Goal: Communication & Community: Answer question/provide support

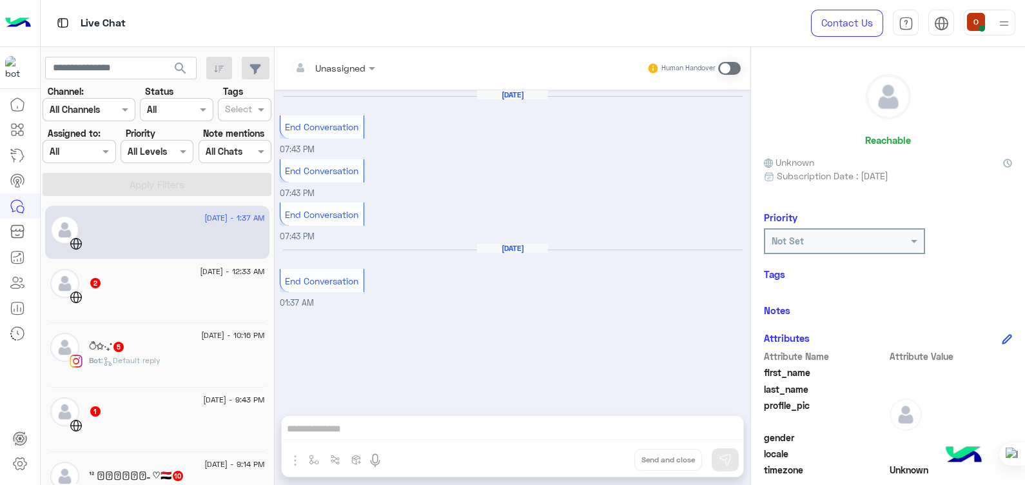
click at [180, 355] on div "Bot : Default reply" at bounding box center [177, 366] width 176 height 23
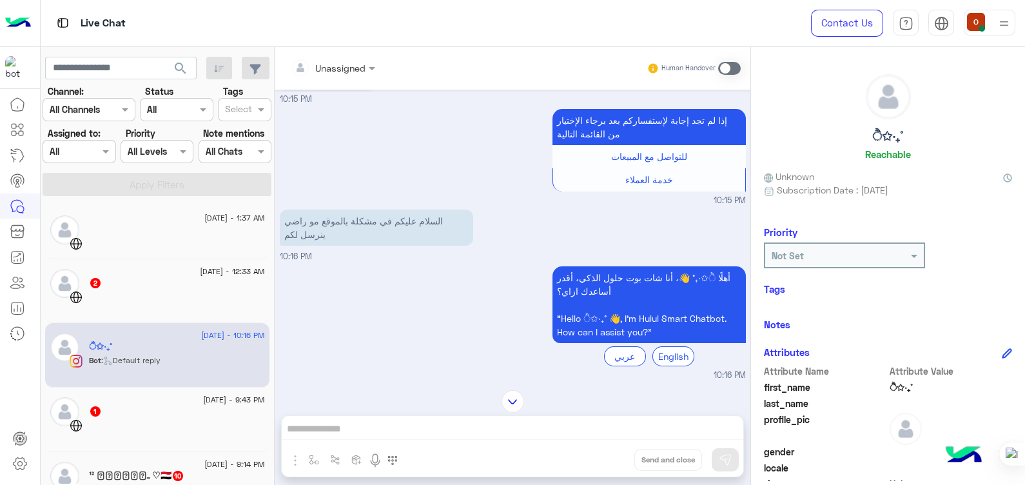
scroll to position [634, 0]
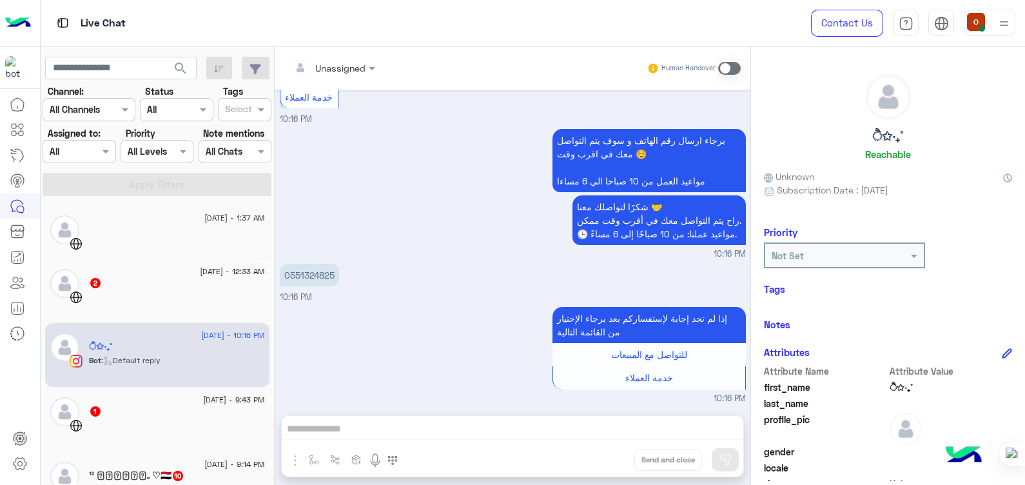
click at [741, 64] on span at bounding box center [729, 68] width 23 height 13
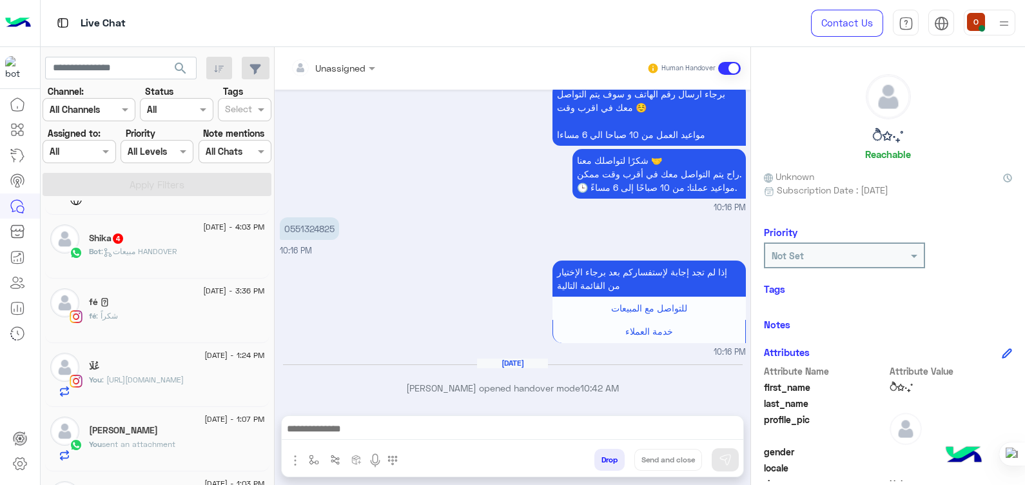
scroll to position [474, 0]
click at [150, 322] on div "fé : شكراً" at bounding box center [177, 319] width 176 height 23
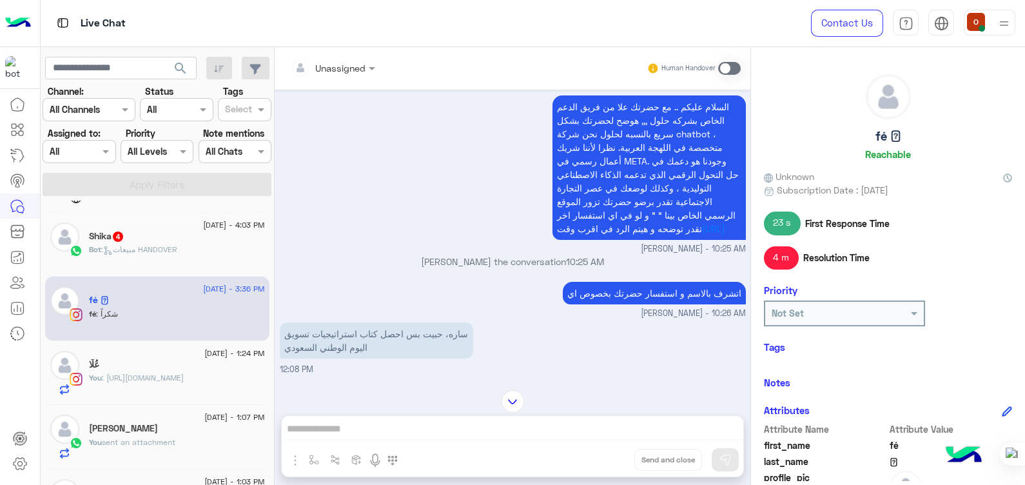
scroll to position [617, 0]
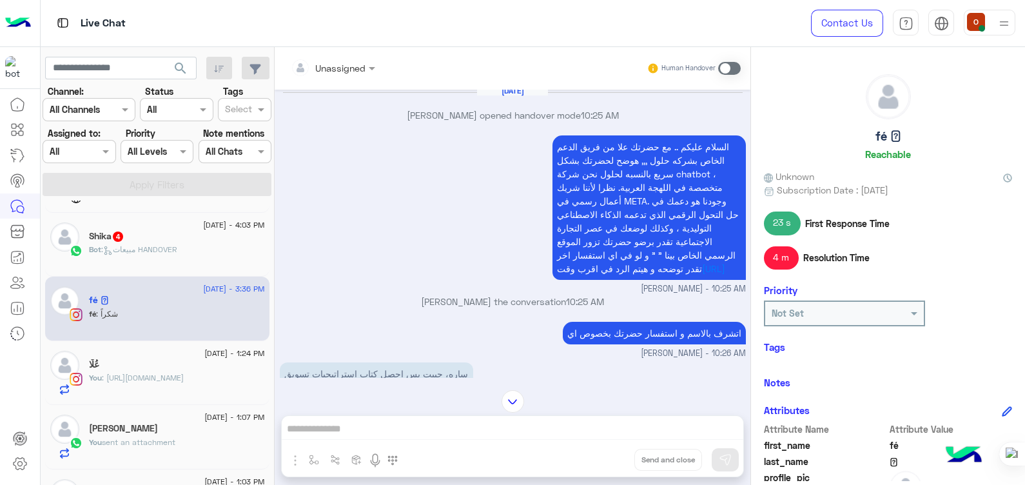
drag, startPoint x: 768, startPoint y: 135, endPoint x: 590, endPoint y: 157, distance: 179.2
click at [590, 157] on p "السلام عليكم .. مع حضرتك علا من فريق الدعم الخاص بشركه حلول ,,, هوضح لحضرتك بشك…" at bounding box center [648, 207] width 193 height 144
drag, startPoint x: 583, startPoint y: 142, endPoint x: 757, endPoint y: 279, distance: 221.7
click at [746, 279] on div "السلام عليكم .. مع حضرتك علا من فريق الدعم الخاص بشركه حلول ,,, هوضح لحضرتك بشك…" at bounding box center [513, 213] width 466 height 163
copy p "السلام عليكم .. مع حضرتك علا من فريق الدعم الخاص بشركه حلول ,,, هوضح لحضرتك بشك…"
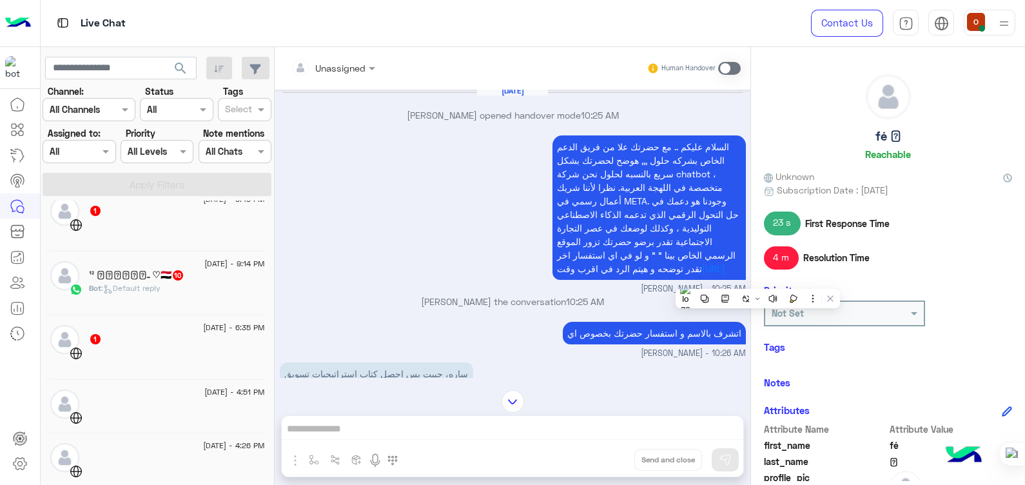
scroll to position [187, 0]
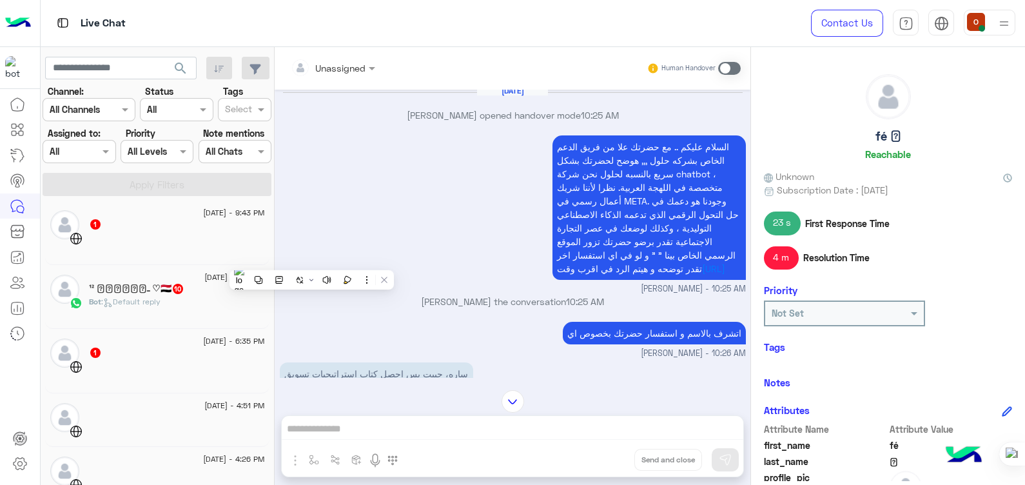
click at [149, 297] on span ": Default reply" at bounding box center [130, 302] width 59 height 10
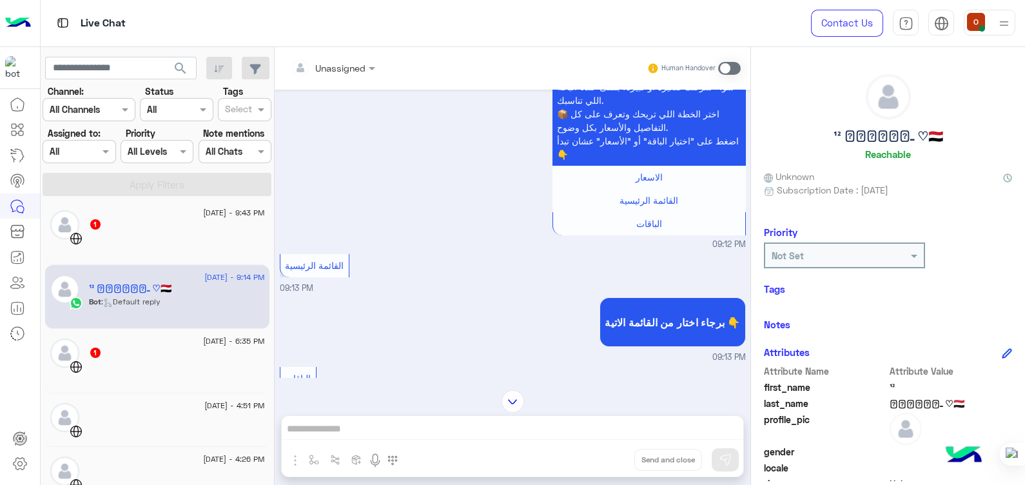
scroll to position [342, 0]
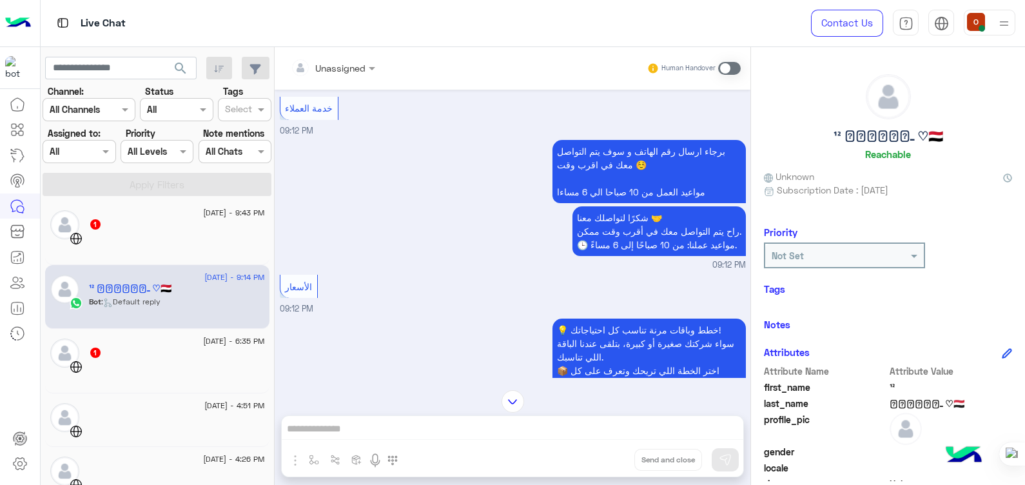
click at [741, 72] on span at bounding box center [729, 68] width 23 height 13
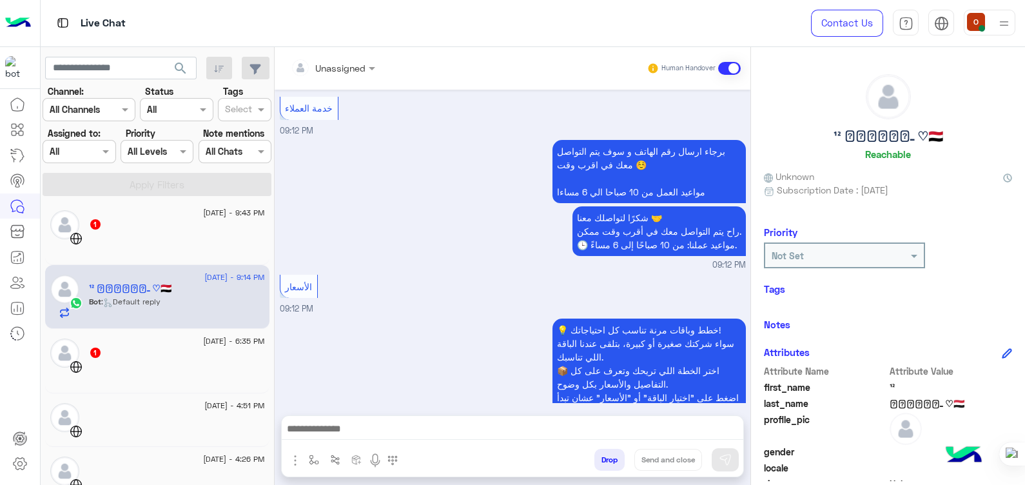
scroll to position [1518, 0]
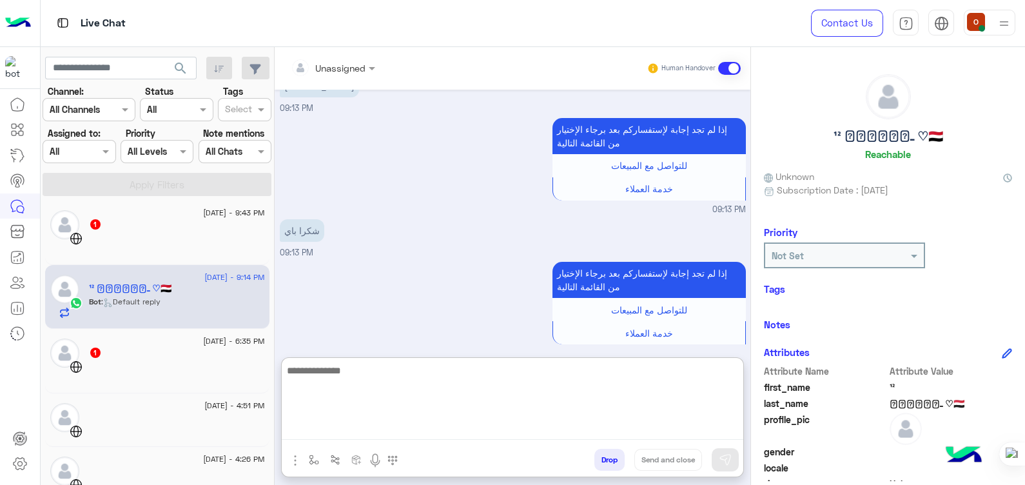
click at [399, 425] on textarea at bounding box center [513, 400] width 462 height 77
paste textarea "**********"
type textarea "**********"
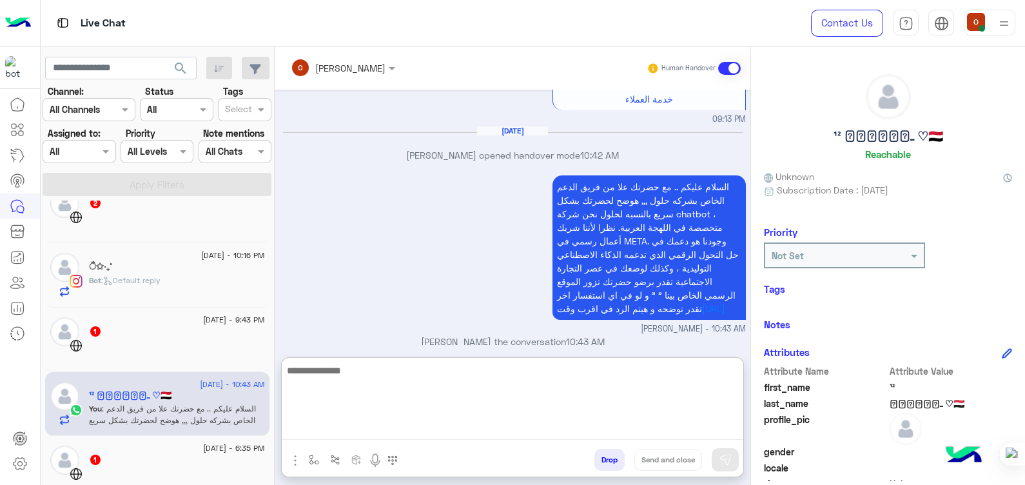
scroll to position [1776, 0]
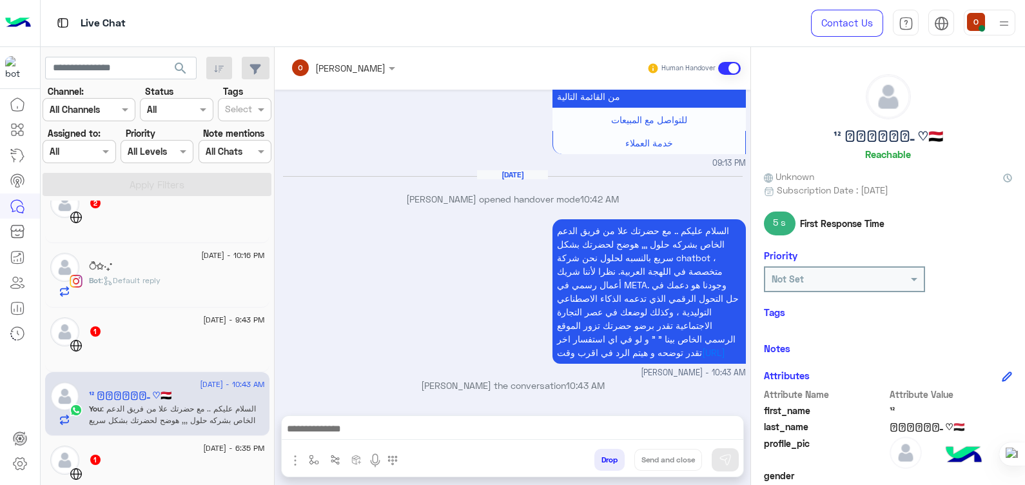
click at [117, 283] on span ": Default reply" at bounding box center [130, 280] width 59 height 10
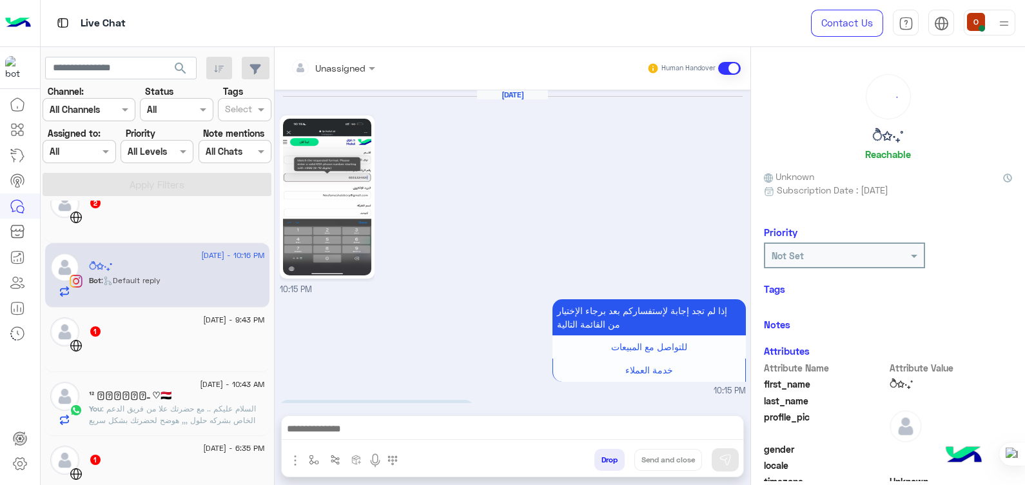
scroll to position [680, 0]
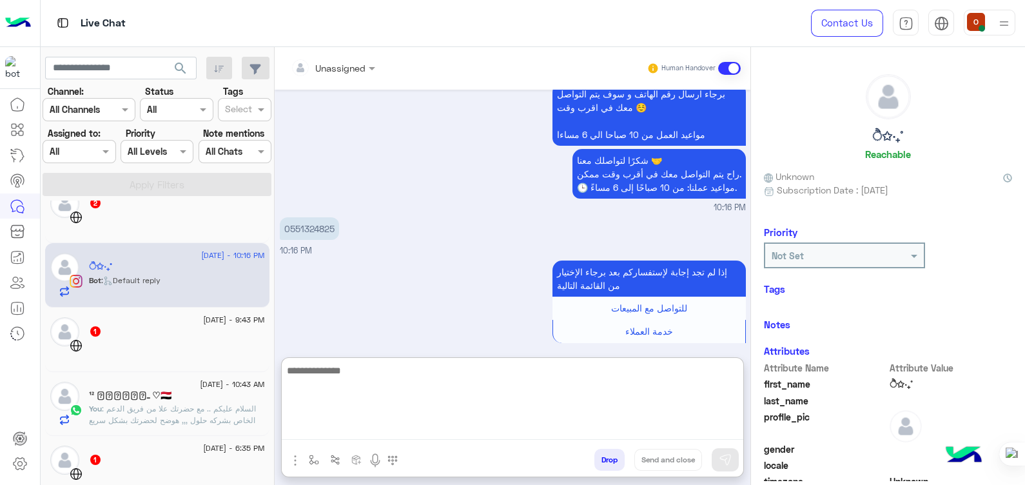
click at [419, 434] on textarea at bounding box center [513, 400] width 462 height 77
paste textarea "**********"
type textarea "**********"
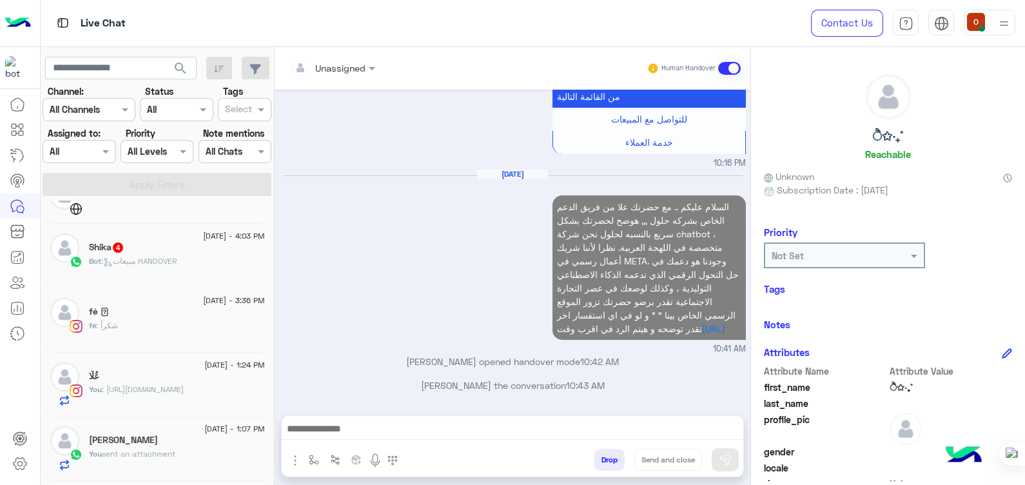
scroll to position [895, 0]
click at [187, 303] on div "[DATE] - 3:36 PM" at bounding box center [177, 302] width 176 height 8
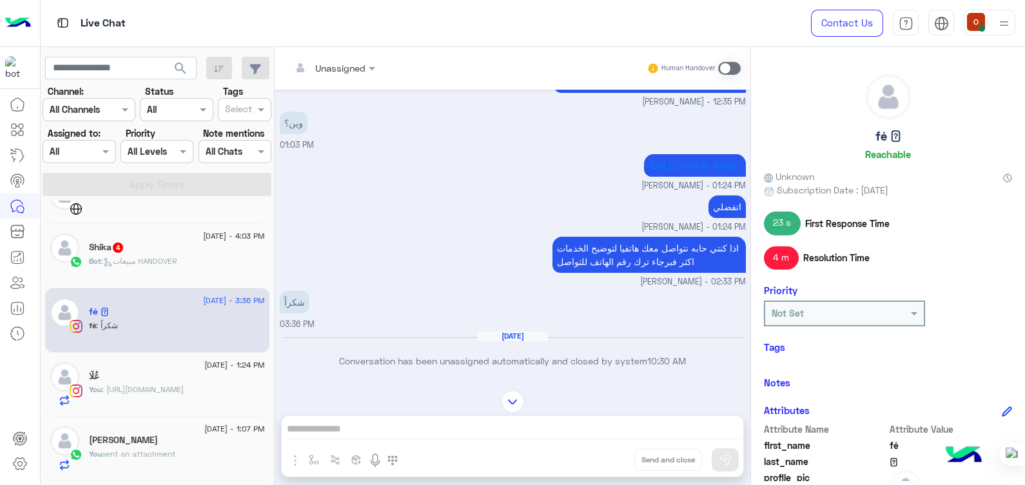
scroll to position [1045, 0]
drag, startPoint x: 738, startPoint y: 210, endPoint x: 399, endPoint y: 265, distance: 343.5
click at [399, 192] on div "[URL][DOMAIN_NAME] ola mohsen - 01:24 PM" at bounding box center [513, 171] width 466 height 41
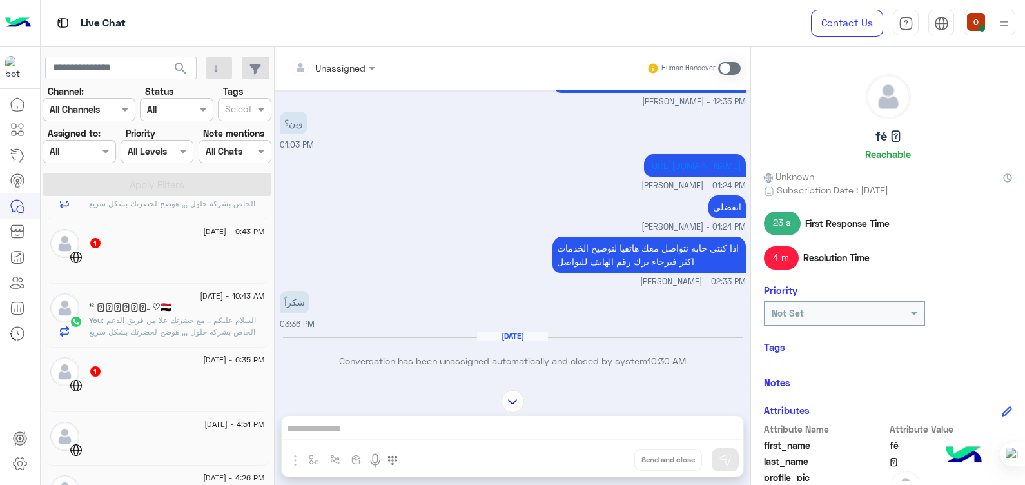
scroll to position [164, 0]
drag, startPoint x: 309, startPoint y: 271, endPoint x: 309, endPoint y: 258, distance: 12.9
click at [275, 258] on div "[DATE] - 1:37 AM [DATE] - 12:33 AM 2 [DATE] - 10:43 AM ੈ✩‧₊˚ You : السلام عليكم…" at bounding box center [158, 344] width 234 height 289
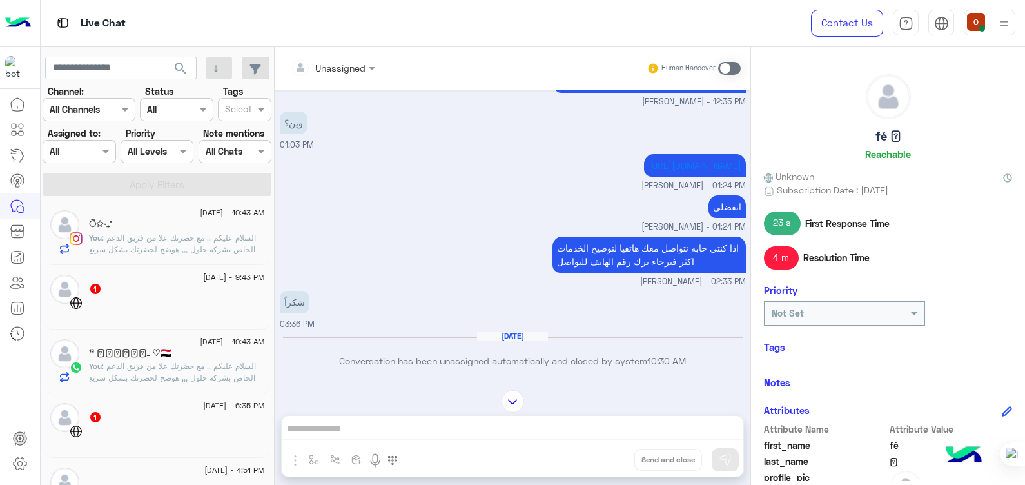
scroll to position [113, 0]
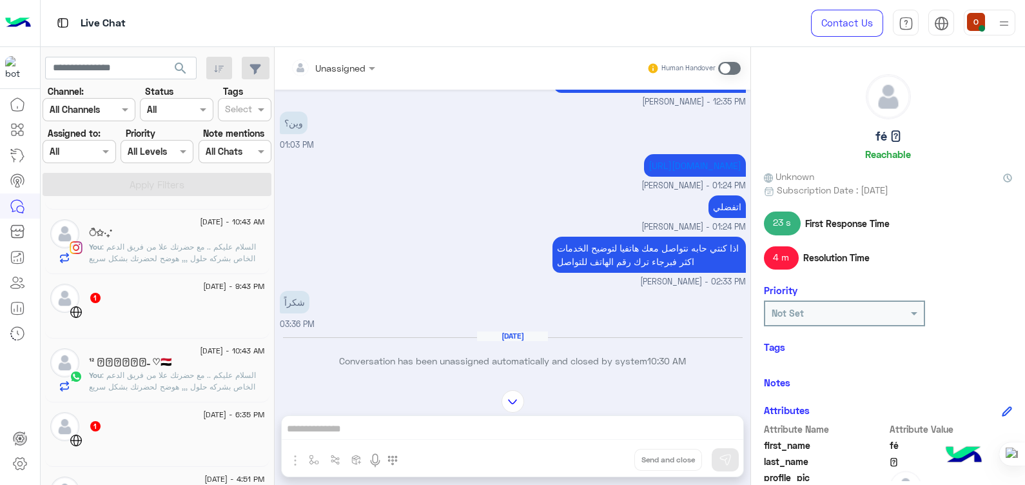
click at [255, 235] on div "ੈ✩‧₊˚" at bounding box center [177, 235] width 176 height 14
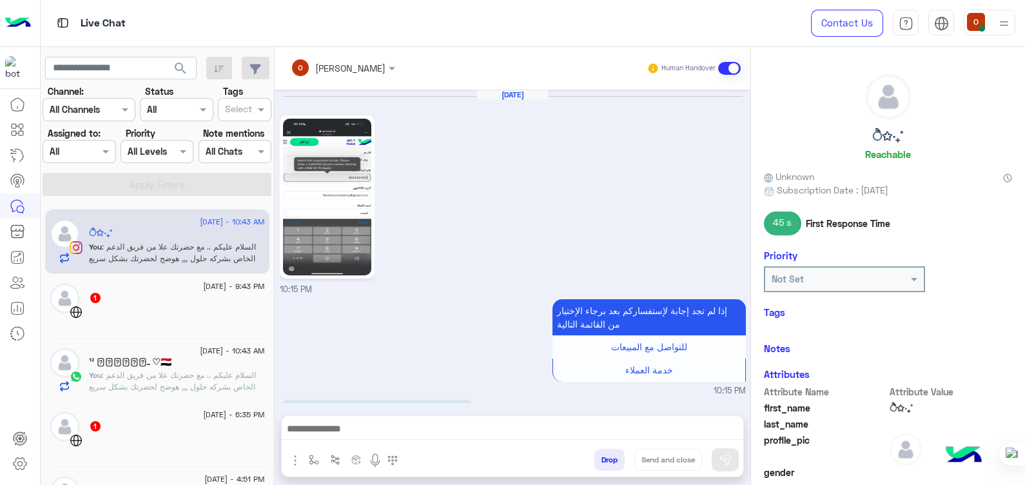
scroll to position [880, 0]
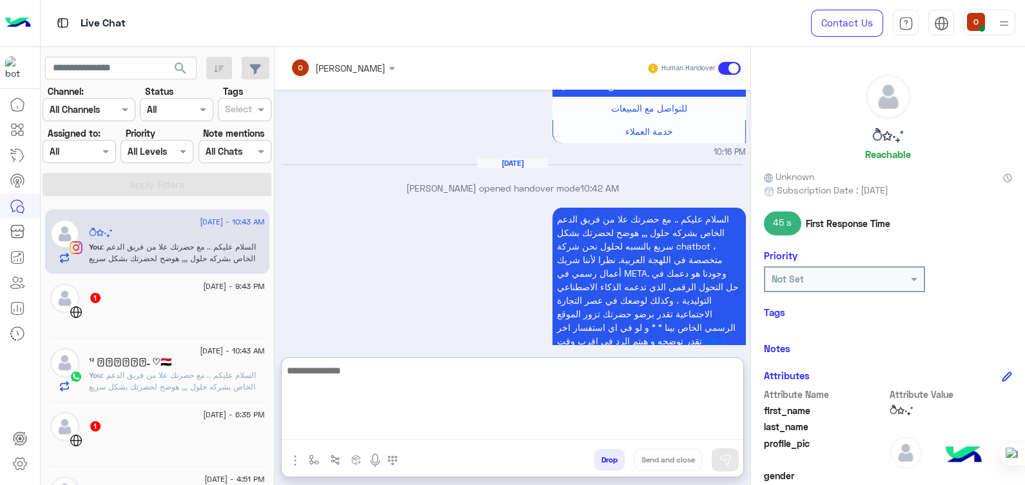
click at [406, 425] on textarea at bounding box center [513, 400] width 462 height 77
paste textarea "**********"
type textarea "**********"
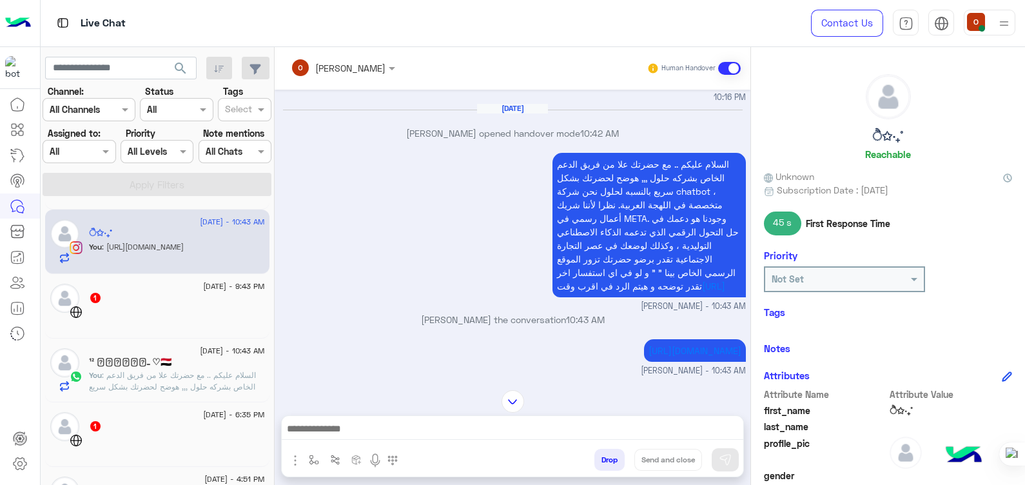
scroll to position [1069, 0]
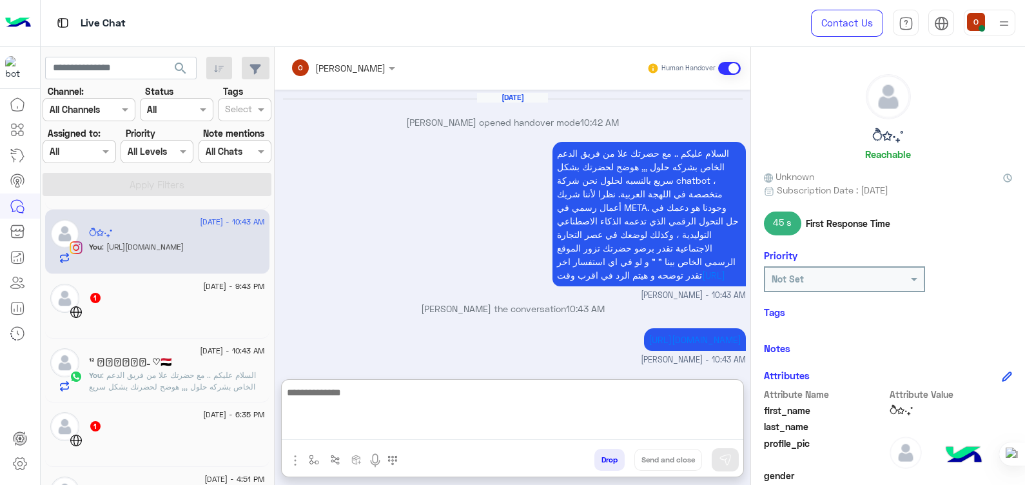
click at [446, 425] on textarea at bounding box center [513, 411] width 462 height 55
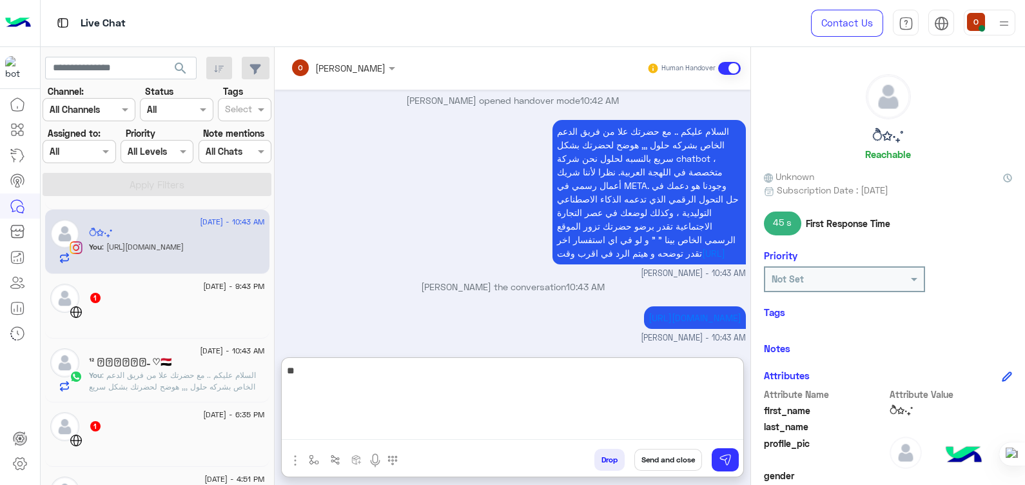
type textarea "*"
type textarea "**********"
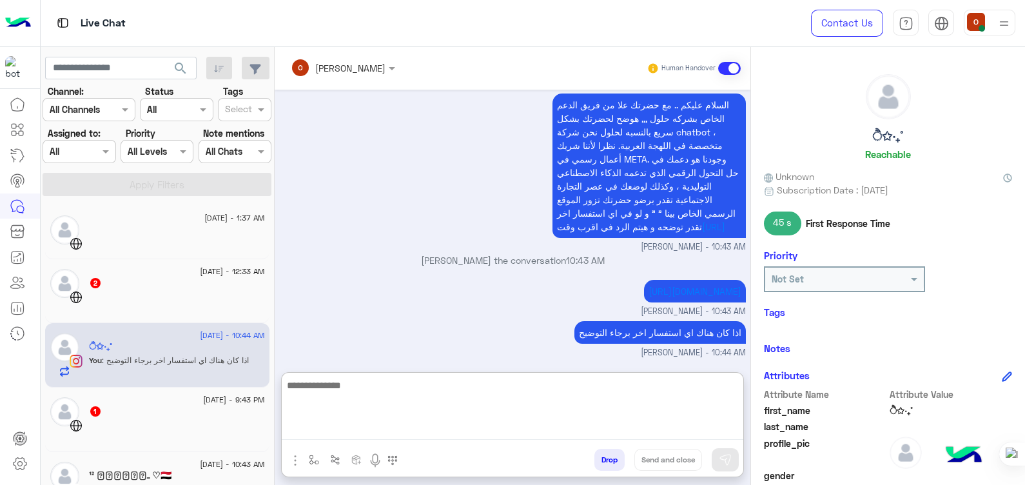
scroll to position [1169, 0]
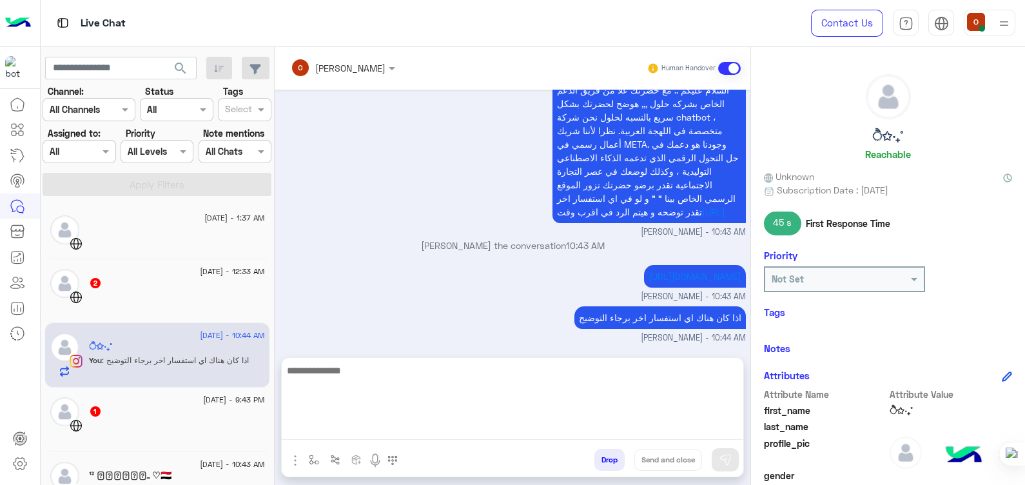
click at [426, 262] on div "[URL][DOMAIN_NAME] ola mohsen - 10:43 AM" at bounding box center [513, 282] width 466 height 41
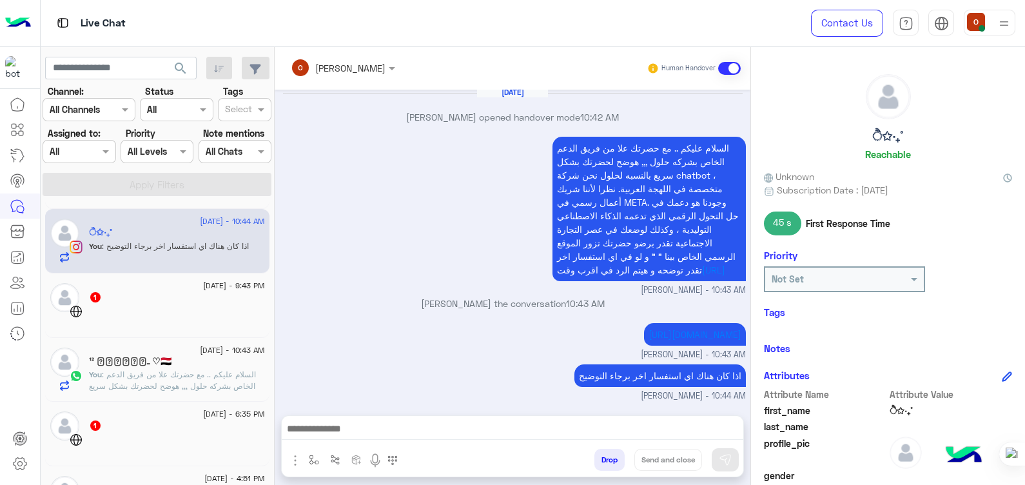
scroll to position [116, 0]
click at [179, 366] on div "¹² ⋆⃝𝑵𝑨𝑺𝑹ـ ♡🇾🇪" at bounding box center [177, 361] width 176 height 14
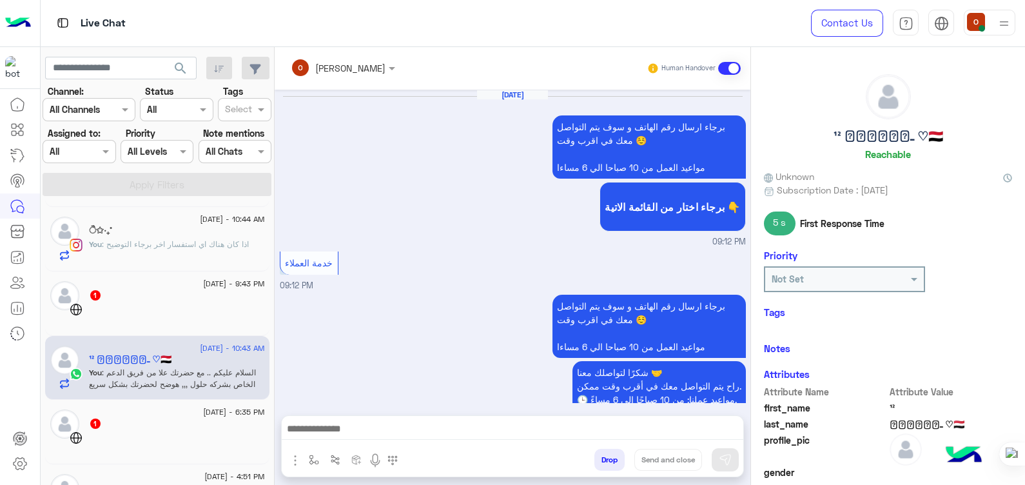
scroll to position [1531, 0]
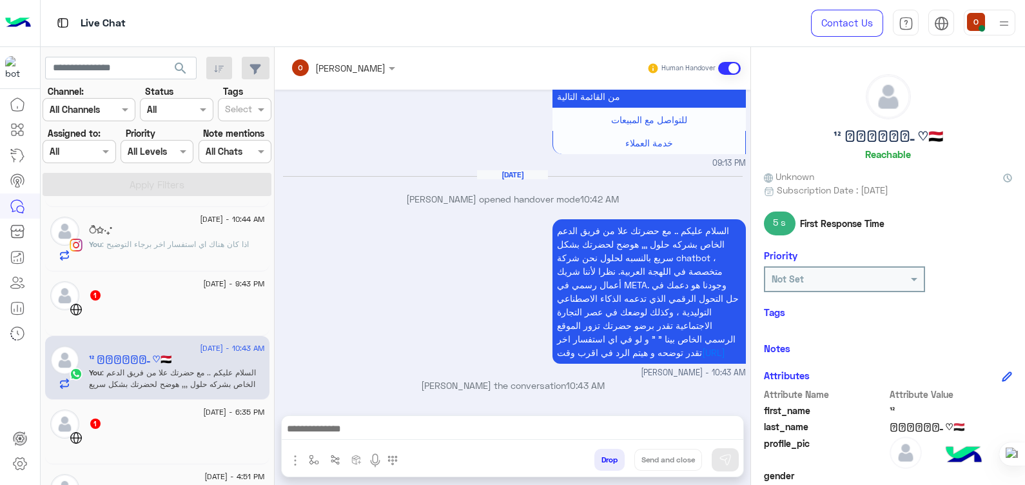
click at [576, 425] on textarea at bounding box center [513, 429] width 462 height 19
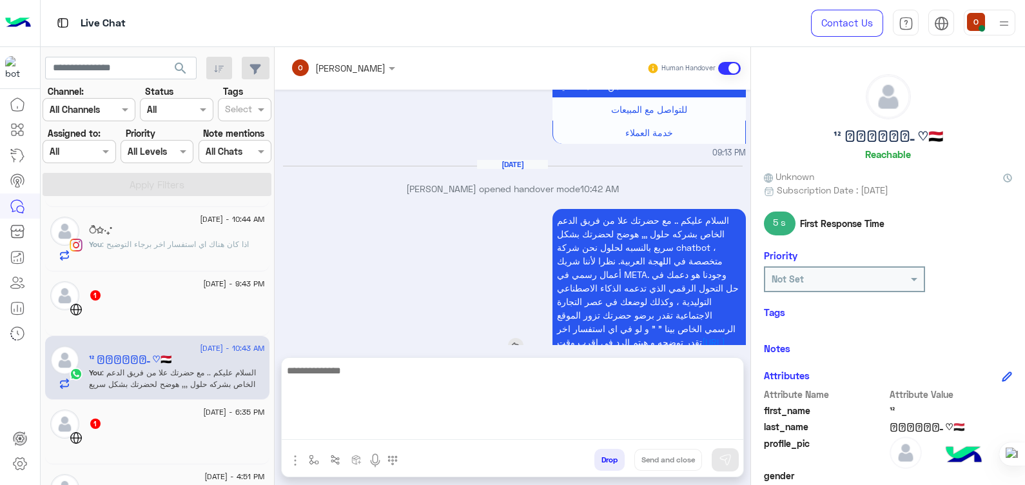
click at [542, 315] on div "السلام عليكم .. مع حضرتك علا من فريق الدعم الخاص بشركه حلول ,,, هوضح لحضرتك بشك…" at bounding box center [612, 281] width 267 height 144
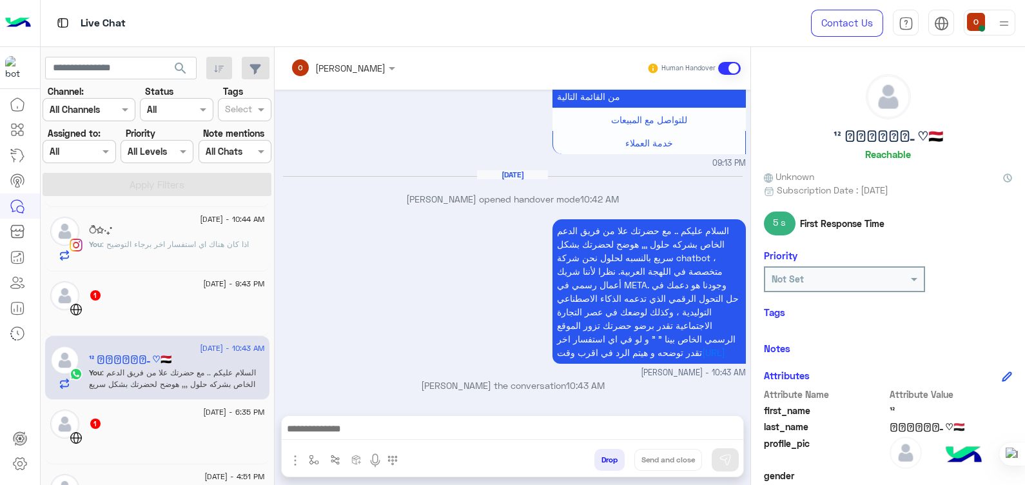
click at [251, 237] on div "ੈ✩‧₊˚" at bounding box center [177, 232] width 176 height 14
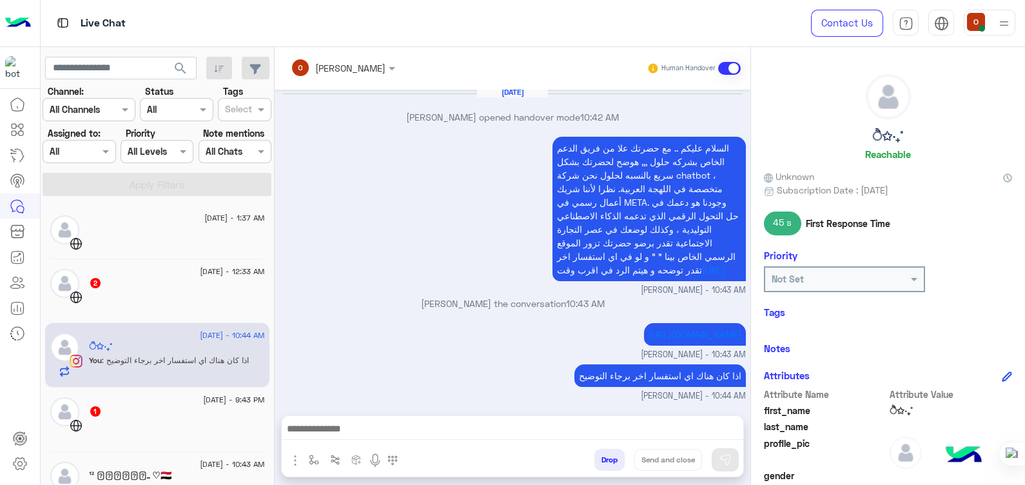
scroll to position [98, 0]
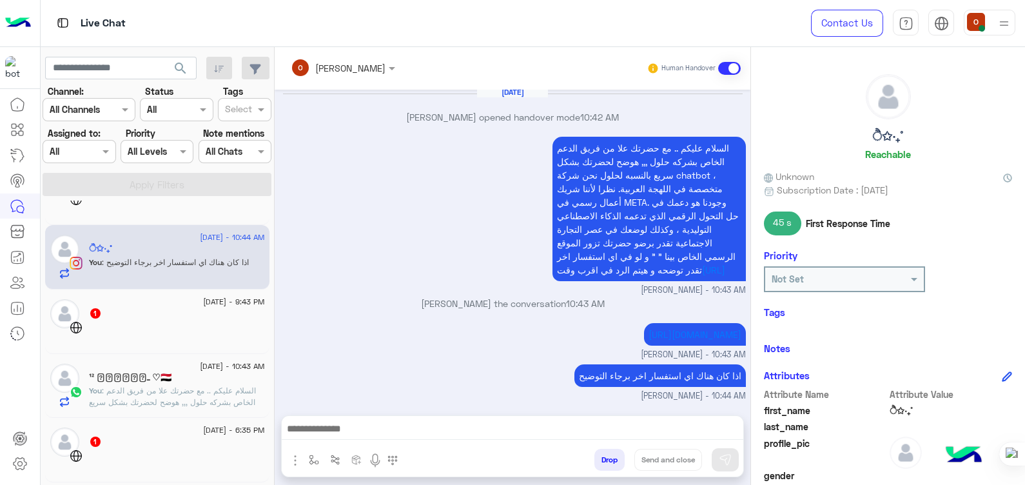
click at [265, 255] on div "ੈ✩‧₊˚" at bounding box center [177, 250] width 176 height 14
